Goal: Task Accomplishment & Management: Manage account settings

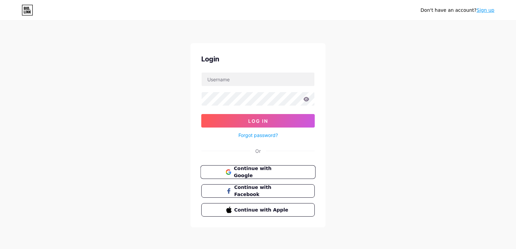
click at [250, 170] on span "Continue with Google" at bounding box center [261, 172] width 56 height 15
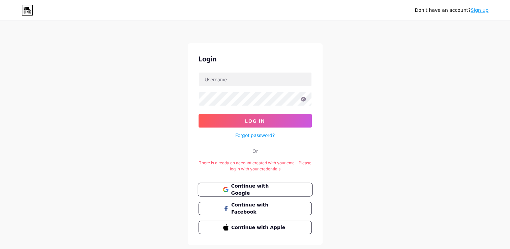
click at [267, 187] on span "Continue with Google" at bounding box center [259, 190] width 56 height 15
click at [255, 82] on input "text" at bounding box center [255, 79] width 113 height 13
click at [408, 53] on div "Don't have an account? Sign up Login Log In Forgot password? Or There is alread…" at bounding box center [255, 133] width 510 height 267
click at [225, 76] on input "text" at bounding box center [255, 79] width 113 height 13
drag, startPoint x: 214, startPoint y: 79, endPoint x: 214, endPoint y: 83, distance: 4.4
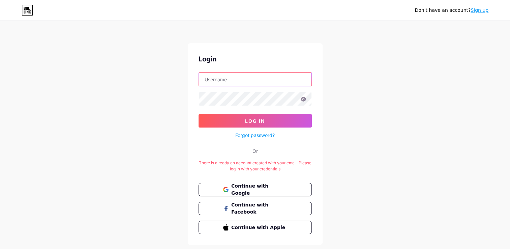
click at [214, 79] on input "text" at bounding box center [255, 79] width 113 height 13
drag, startPoint x: 212, startPoint y: 80, endPoint x: 212, endPoint y: 91, distance: 10.5
click at [212, 80] on input "text" at bounding box center [255, 79] width 113 height 13
click at [407, 107] on div "Don't have an account? Sign up Login Log In Forgot password? Or There is alread…" at bounding box center [255, 133] width 510 height 267
click at [257, 84] on input "text" at bounding box center [255, 79] width 113 height 13
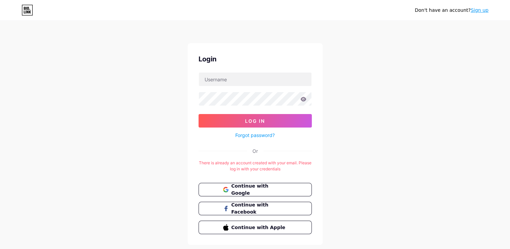
click at [397, 60] on div "Don't have an account? Sign up Login Log In Forgot password? Or There is alread…" at bounding box center [255, 133] width 510 height 267
click at [214, 79] on input "text" at bounding box center [255, 79] width 113 height 13
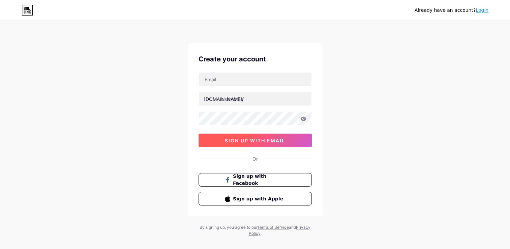
click at [277, 143] on button "sign up with email" at bounding box center [255, 140] width 113 height 13
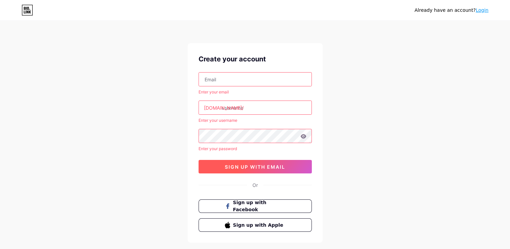
click at [248, 164] on span "sign up with email" at bounding box center [255, 167] width 60 height 6
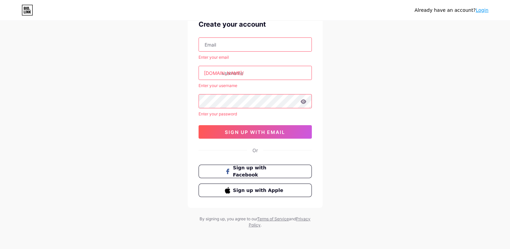
click at [486, 10] on link "Login" at bounding box center [482, 9] width 13 height 5
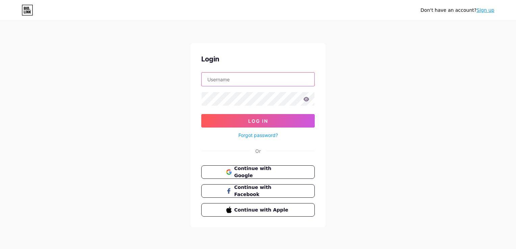
click at [253, 78] on input "text" at bounding box center [257, 79] width 113 height 13
type input "bio.link/phteam"
